Goal: Transaction & Acquisition: Download file/media

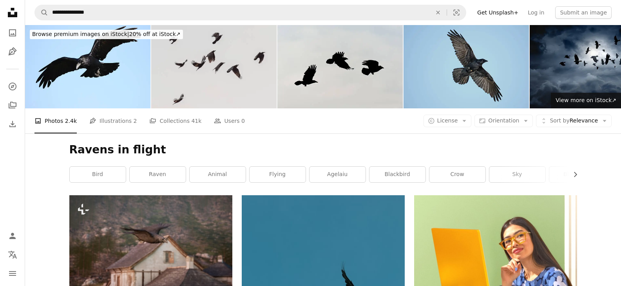
scroll to position [5827, 0]
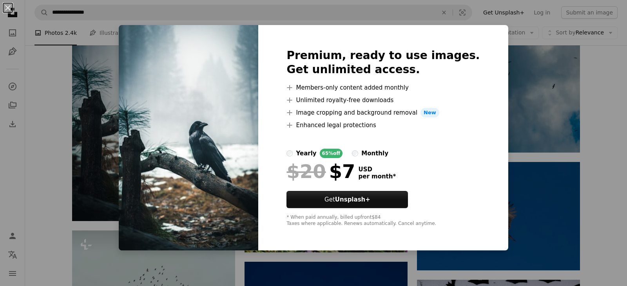
click at [508, 123] on div "An X shape Premium, ready to use images. Get unlimited access. A plus sign Memb…" at bounding box center [313, 143] width 627 height 286
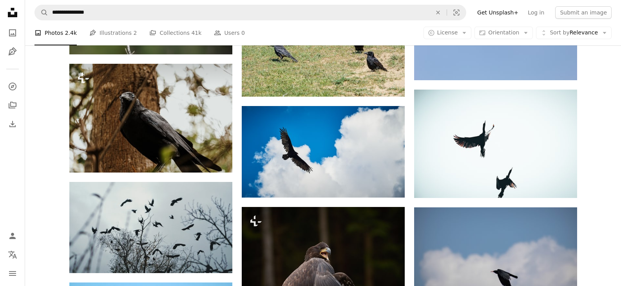
scroll to position [6476, 0]
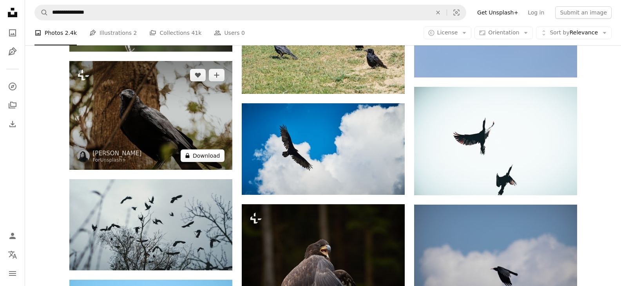
click at [212, 156] on button "A lock Download" at bounding box center [203, 156] width 44 height 13
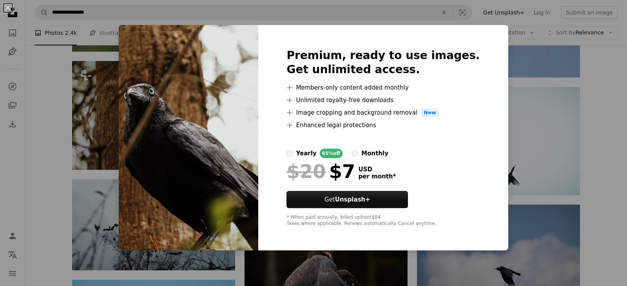
click at [490, 24] on div "An X shape Premium, ready to use images. Get unlimited access. A plus sign Memb…" at bounding box center [313, 143] width 627 height 286
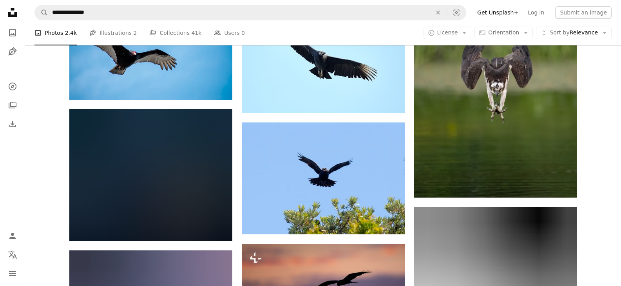
scroll to position [7479, 0]
